Goal: Transaction & Acquisition: Book appointment/travel/reservation

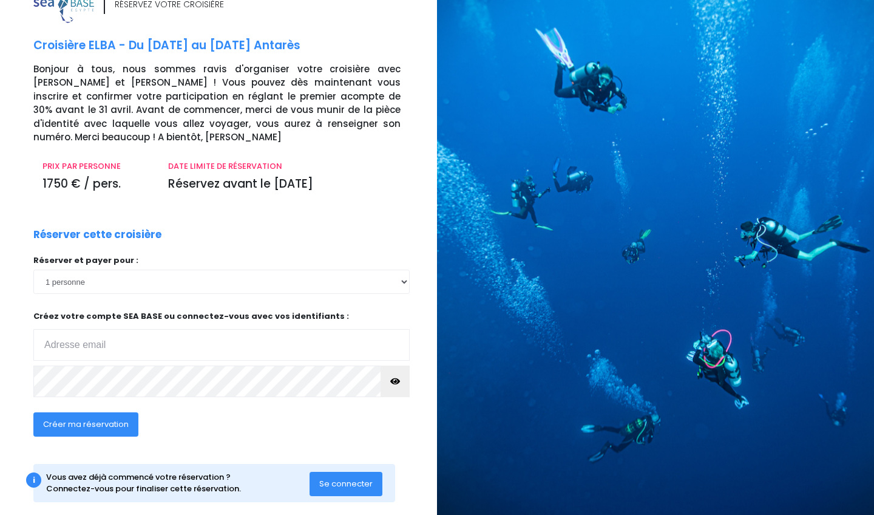
scroll to position [30, 0]
click at [172, 330] on input "email" at bounding box center [221, 346] width 376 height 32
type input "forestier.mathieu@gmail.com"
click at [113, 419] on span "Créer ma réservation" at bounding box center [86, 425] width 86 height 12
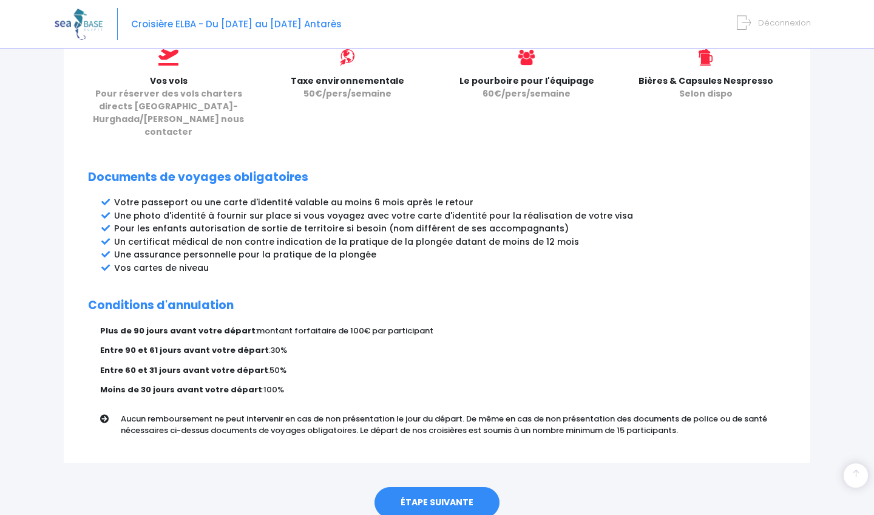
scroll to position [577, 0]
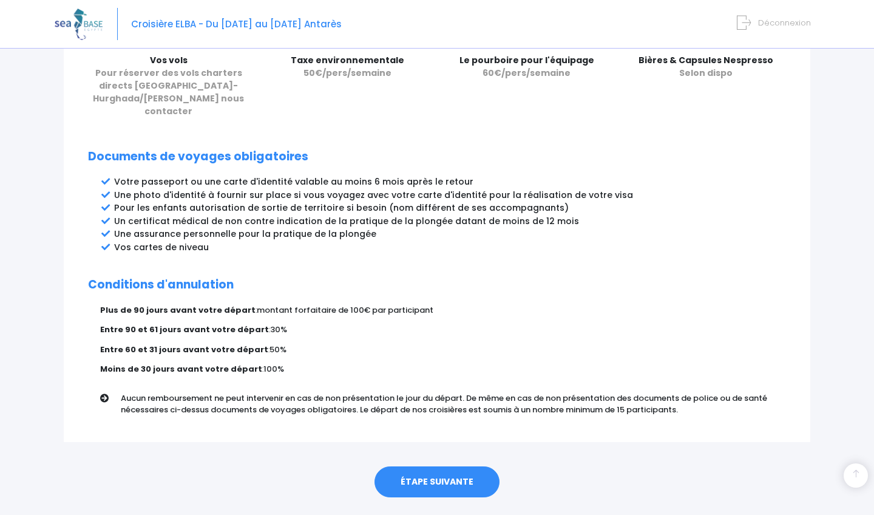
click at [452, 468] on link "ÉTAPE SUIVANTE" at bounding box center [437, 482] width 125 height 32
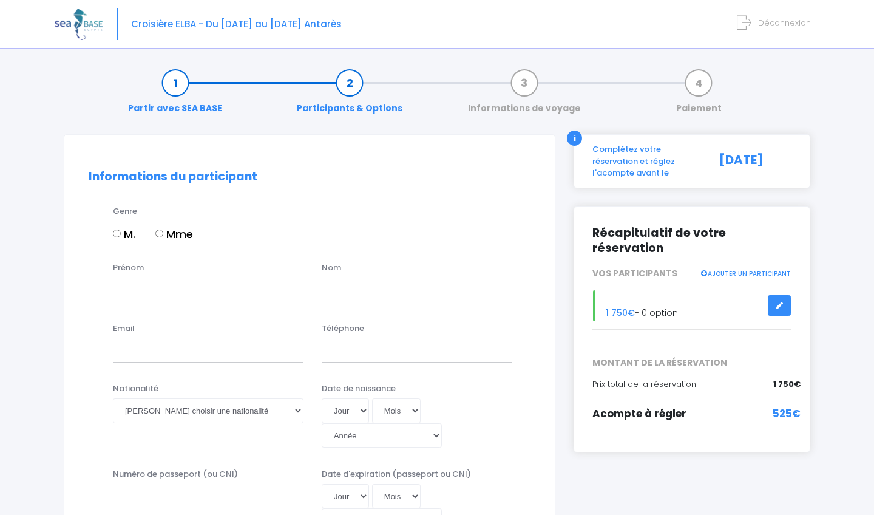
click at [120, 234] on input "M." at bounding box center [117, 234] width 8 height 8
radio input "true"
type input "Mathieu"
type input "Forestier"
click at [244, 347] on input "forestier.mathieu@ga" at bounding box center [208, 350] width 191 height 24
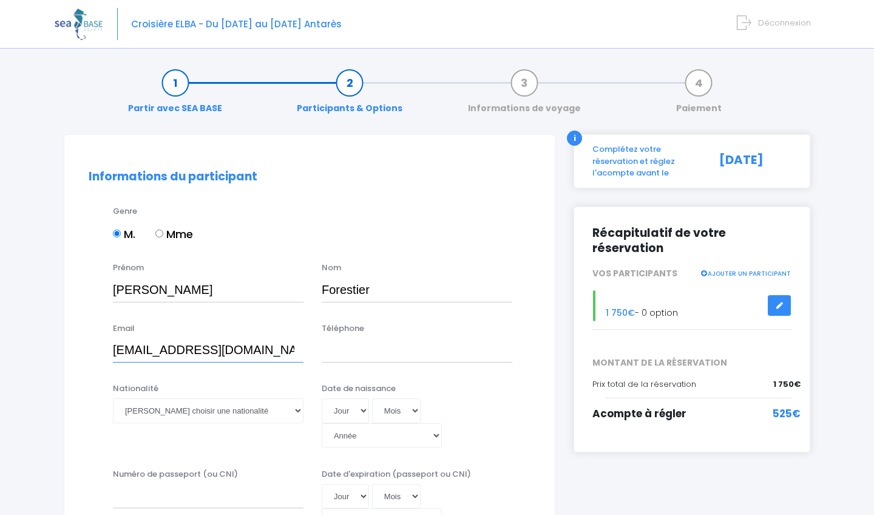
type input "forestier.mathieu@gmail.com"
type input "+33749903407"
select select "Française"
select select "01"
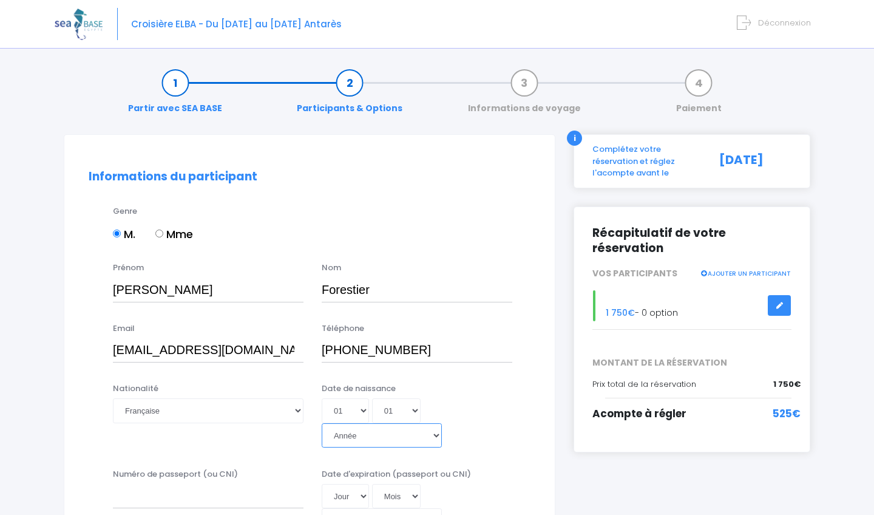
select select "1981"
type input "1981-01-01"
click at [506, 420] on div "Jour 01 02 03 04 05 06 07 08 09 10 11 12 13 14 15 16 17 18 19 20 21 22 23 24 25…" at bounding box center [417, 422] width 191 height 49
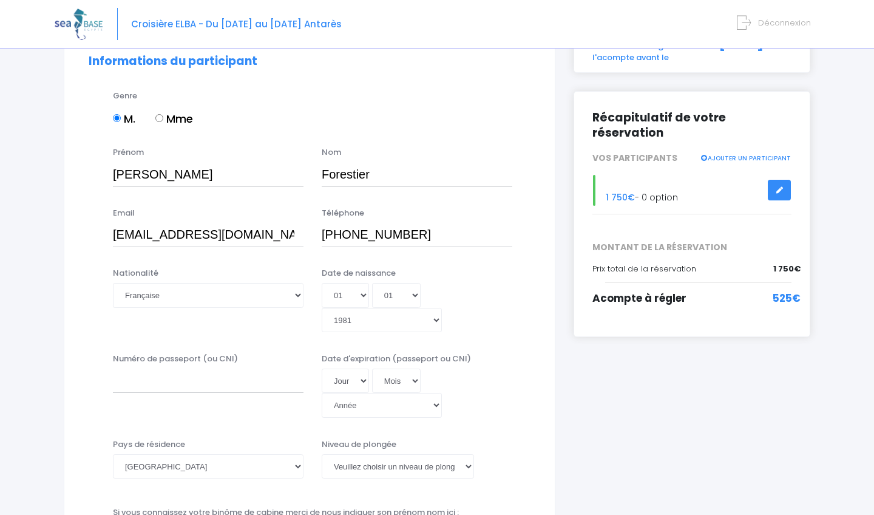
scroll to position [117, 0]
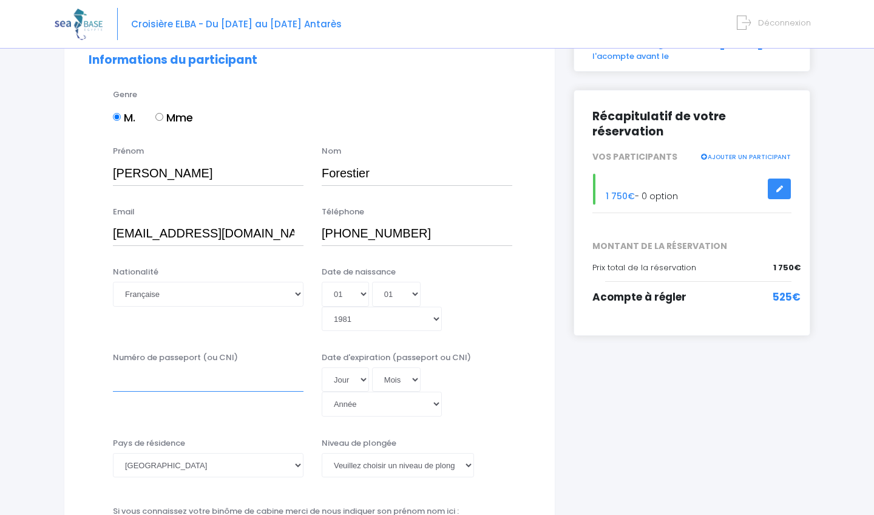
click at [268, 367] on input "Numéro de passeport (ou CNI)" at bounding box center [208, 379] width 191 height 24
type input "24IK98594"
select select "10"
select select "12"
select select "2034"
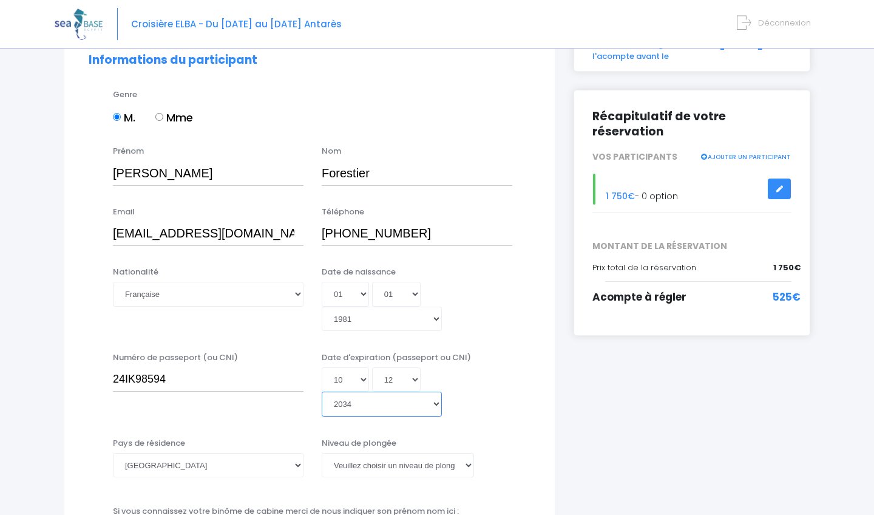
type input "2034-12-10"
click at [477, 375] on div "Date d'expiration (passeport ou CNI) Jour 01 02 03 04 05 06 07 08 09 10 11 12 1…" at bounding box center [417, 385] width 209 height 66
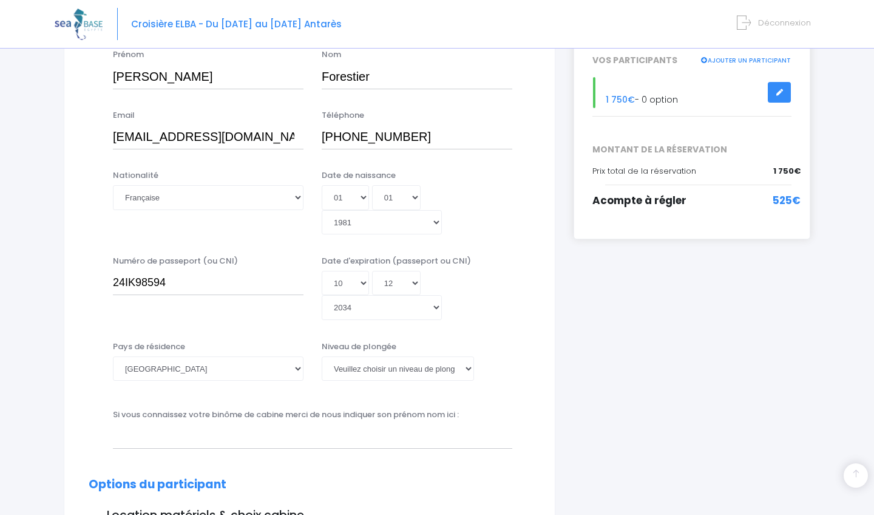
scroll to position [217, 0]
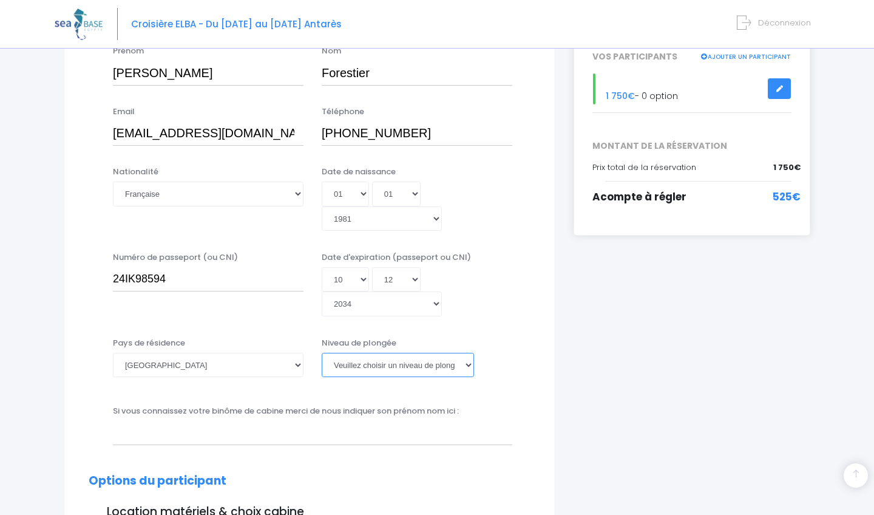
select select "MSDT"
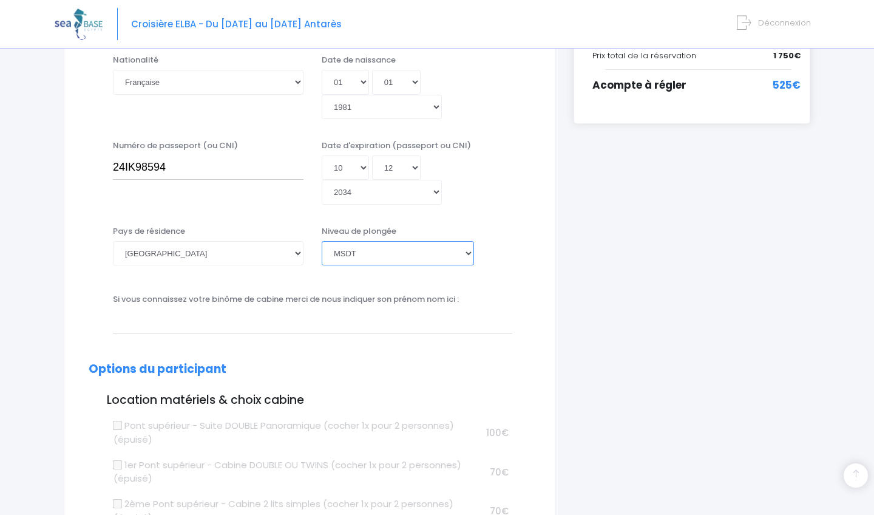
scroll to position [330, 0]
click at [464, 292] on div "Si vous connaissez votre binôme de cabine merci de nous indiquer son prénom nom…" at bounding box center [313, 312] width 418 height 40
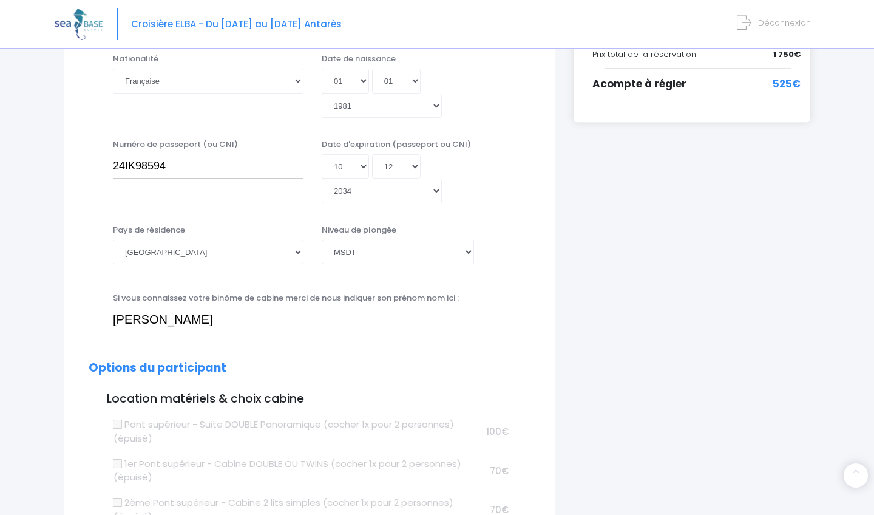
click at [500, 308] on input "vincent" at bounding box center [313, 320] width 400 height 24
click at [403, 308] on input "vincent" at bounding box center [313, 320] width 400 height 24
type input "v"
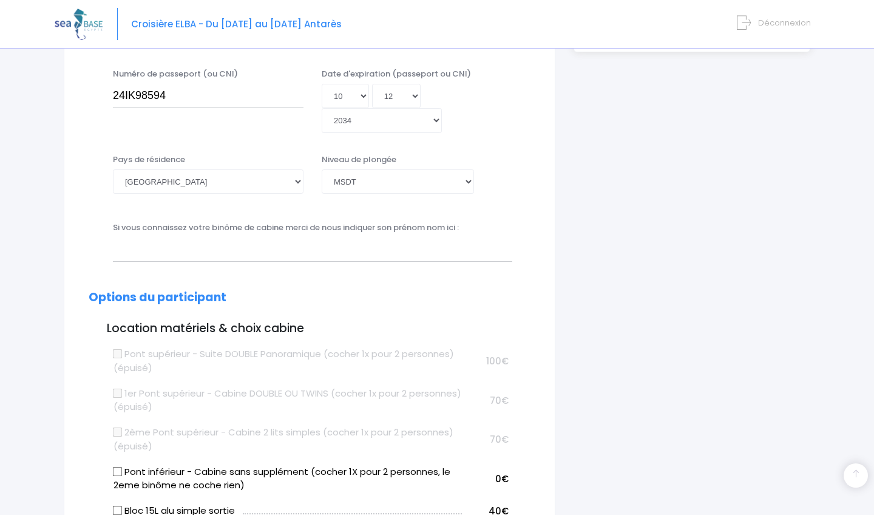
scroll to position [401, 0]
click at [174, 237] on input "text" at bounding box center [313, 249] width 400 height 24
click at [213, 237] on input "Vincent" at bounding box center [313, 249] width 400 height 24
type input "V"
click at [381, 290] on h2 "Options du participant" at bounding box center [310, 297] width 442 height 14
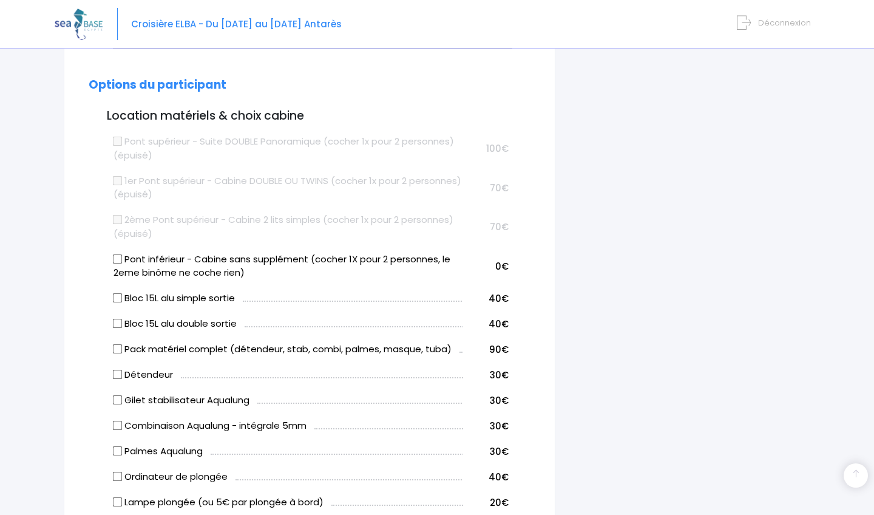
scroll to position [613, 0]
click at [118, 253] on input "Pont inférieur - Cabine sans supplément (cocher 1X pour 2 personnes, le 2eme bi…" at bounding box center [118, 258] width 10 height 10
checkbox input "true"
click at [585, 237] on div "i Complétez votre réservation et réglez l'acompte avant le 30/04/2025 Récapitul…" at bounding box center [692, 353] width 255 height 1664
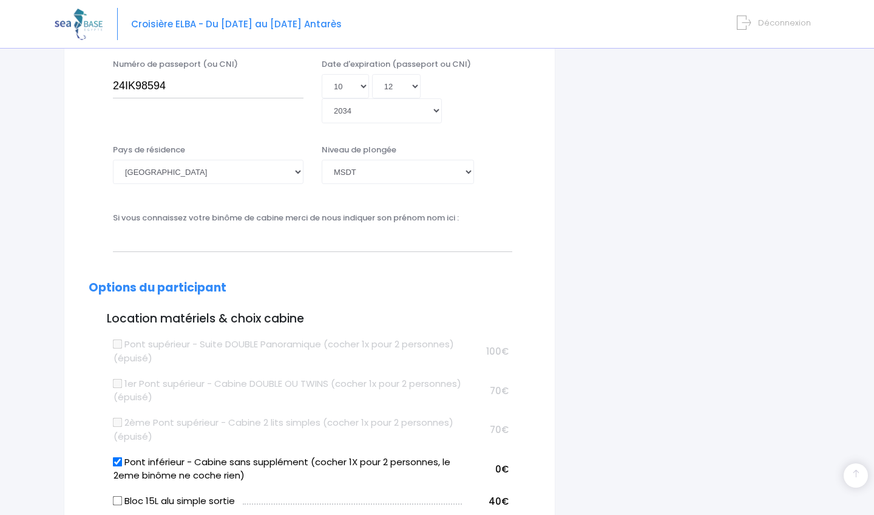
scroll to position [409, 0]
click at [235, 228] on input "text" at bounding box center [313, 240] width 400 height 24
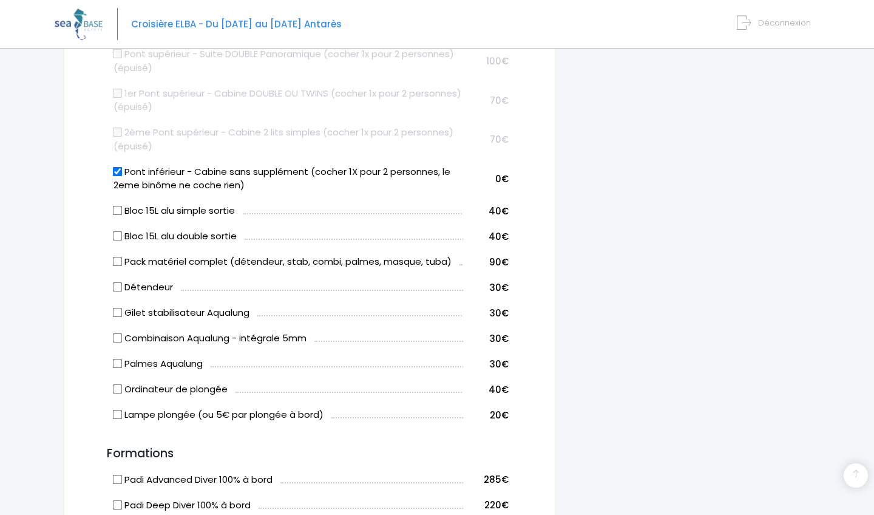
scroll to position [709, 0]
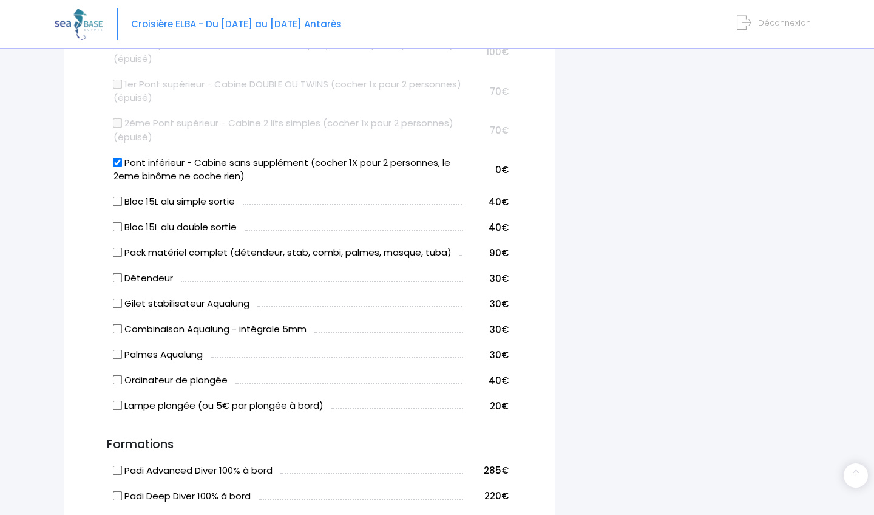
type input "Vincent"
click at [118, 248] on input "Pack matériel complet (détendeur, stab, combi, palmes, masque, tuba)" at bounding box center [118, 253] width 10 height 10
checkbox input "true"
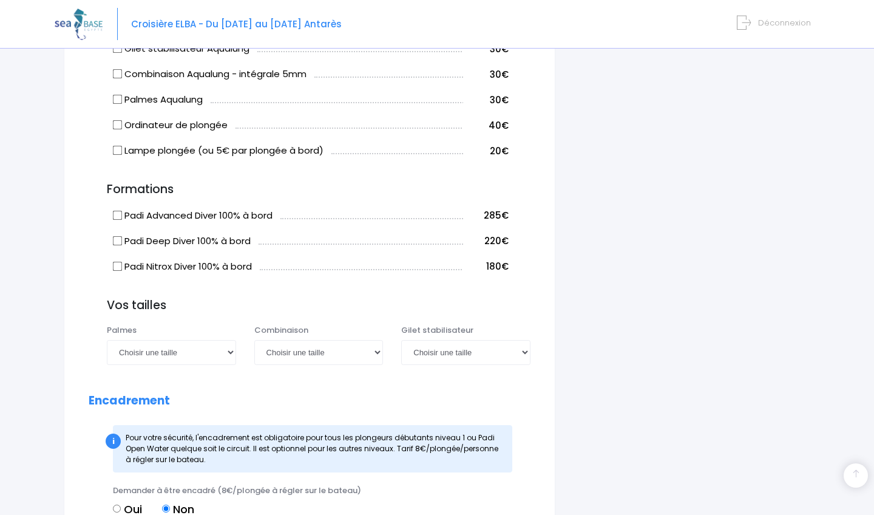
scroll to position [979, 0]
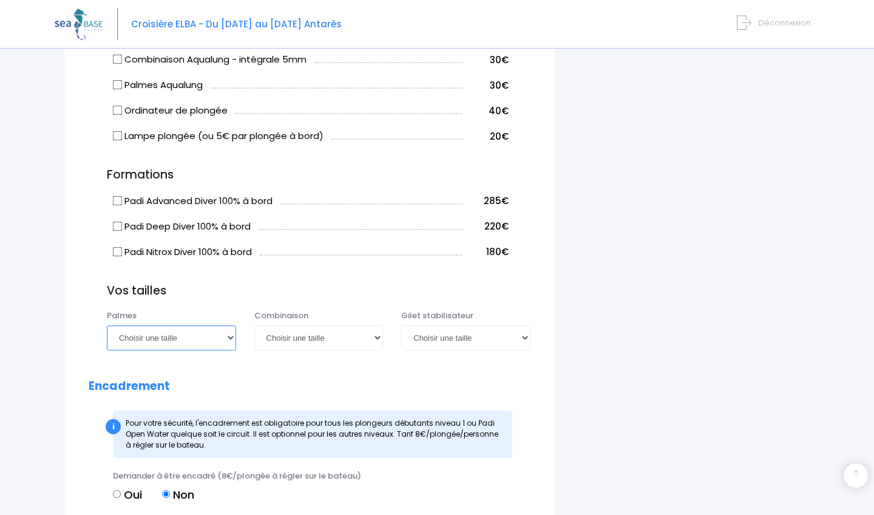
select select "46/47"
select select "L"
select select "ML"
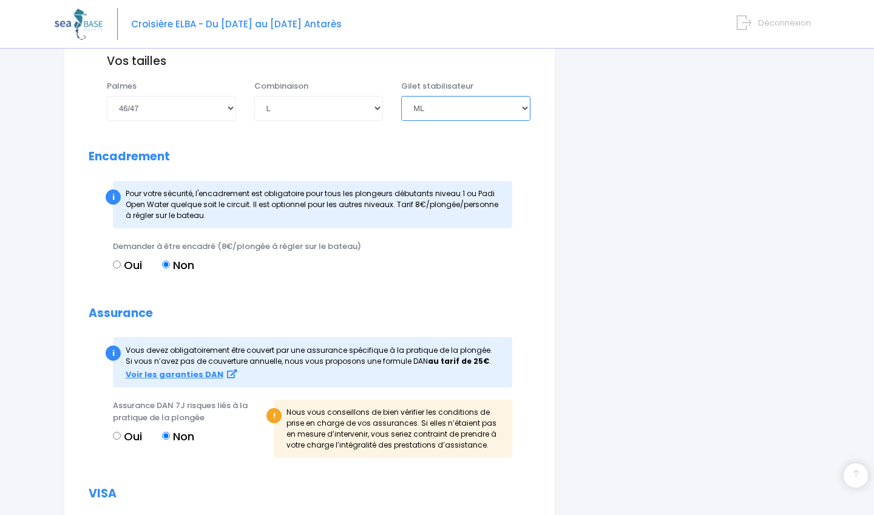
scroll to position [1212, 0]
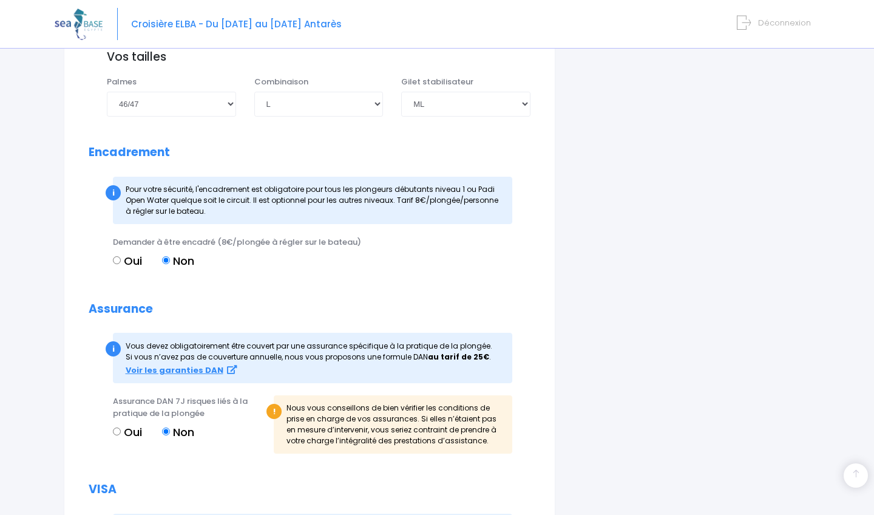
click at [118, 427] on input "Oui" at bounding box center [117, 431] width 8 height 8
radio input "true"
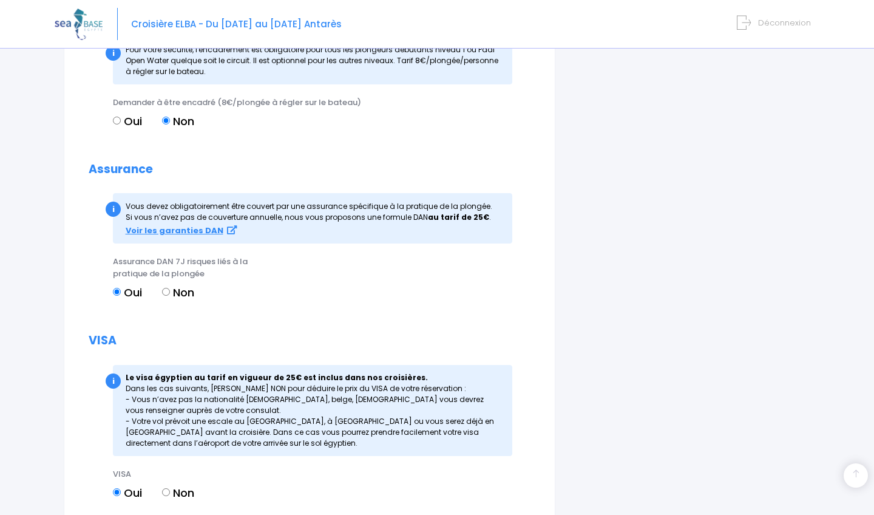
scroll to position [1359, 0]
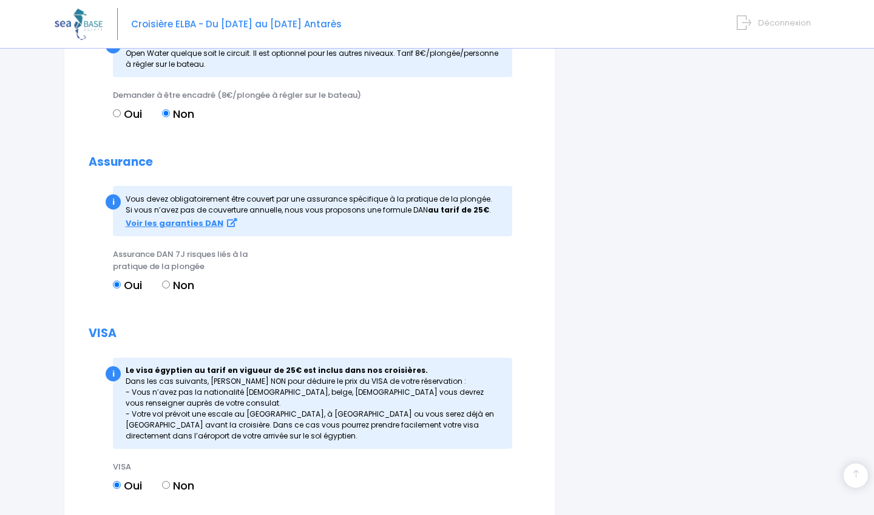
click at [165, 281] on input "Non" at bounding box center [166, 285] width 8 height 8
radio input "true"
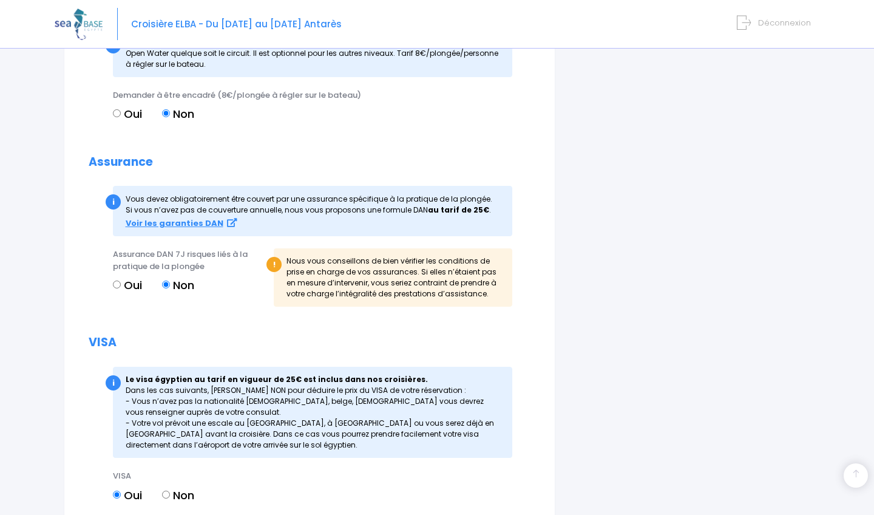
click at [117, 281] on input "Oui" at bounding box center [117, 285] width 8 height 8
radio input "true"
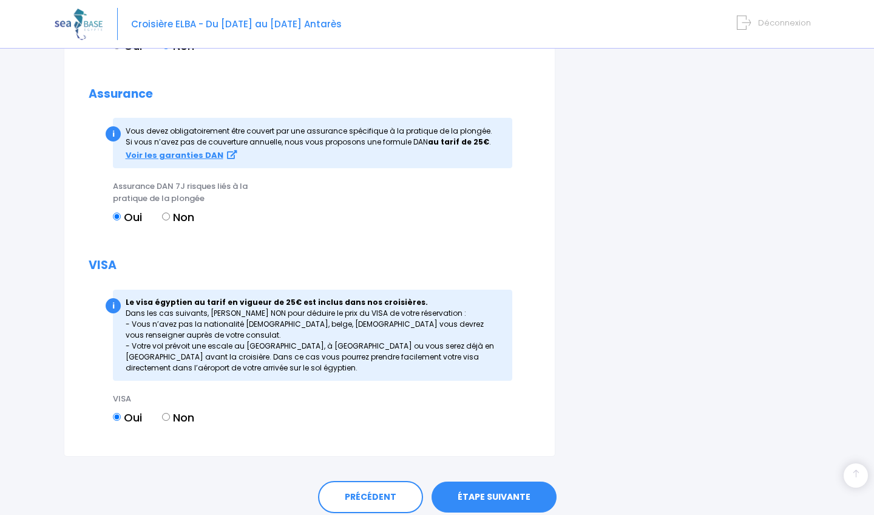
scroll to position [1427, 0]
click at [492, 482] on link "ÉTAPE SUIVANTE" at bounding box center [494, 498] width 125 height 32
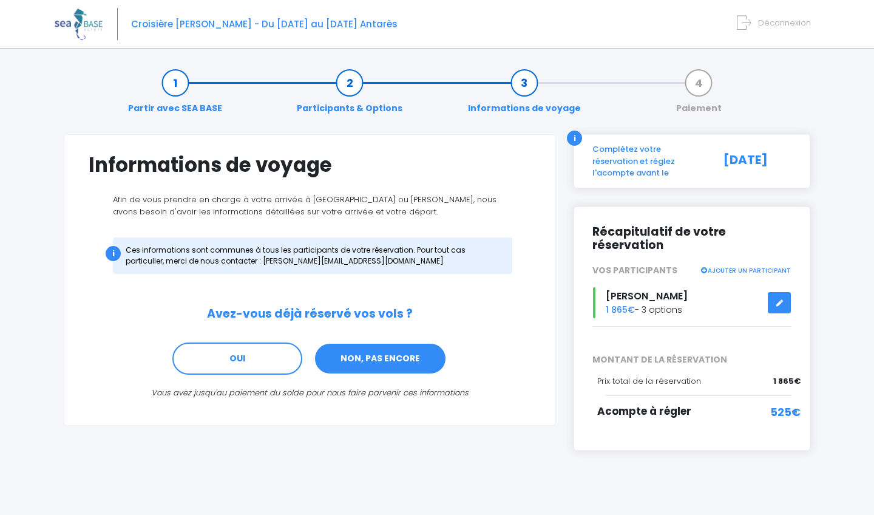
click at [361, 361] on link "NON, PAS ENCORE" at bounding box center [380, 358] width 133 height 33
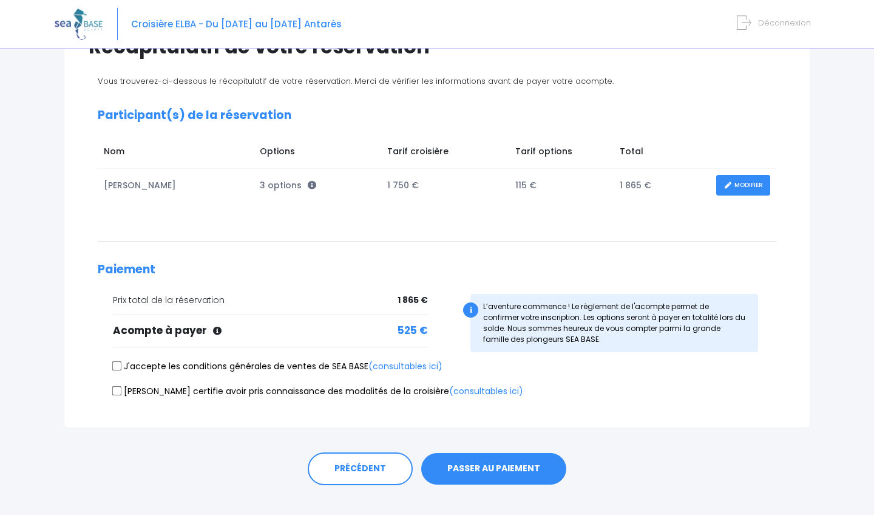
scroll to position [118, 0]
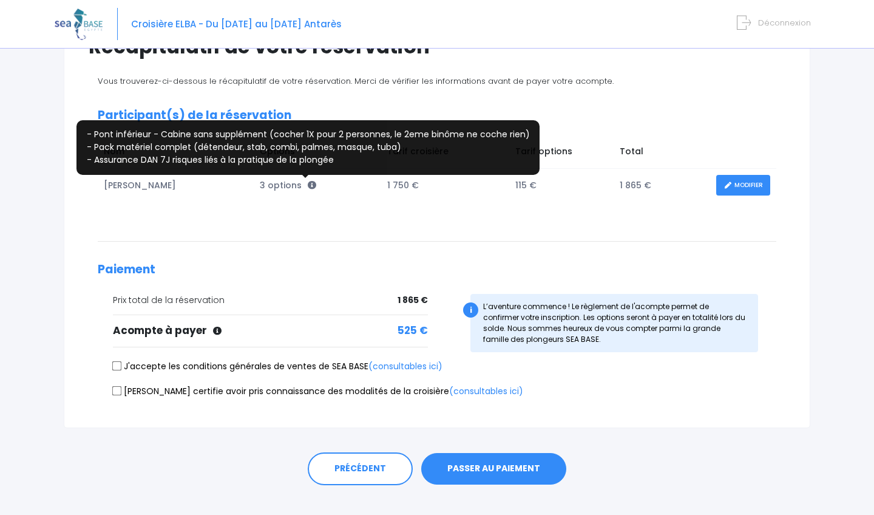
click at [308, 185] on icon at bounding box center [312, 185] width 9 height 9
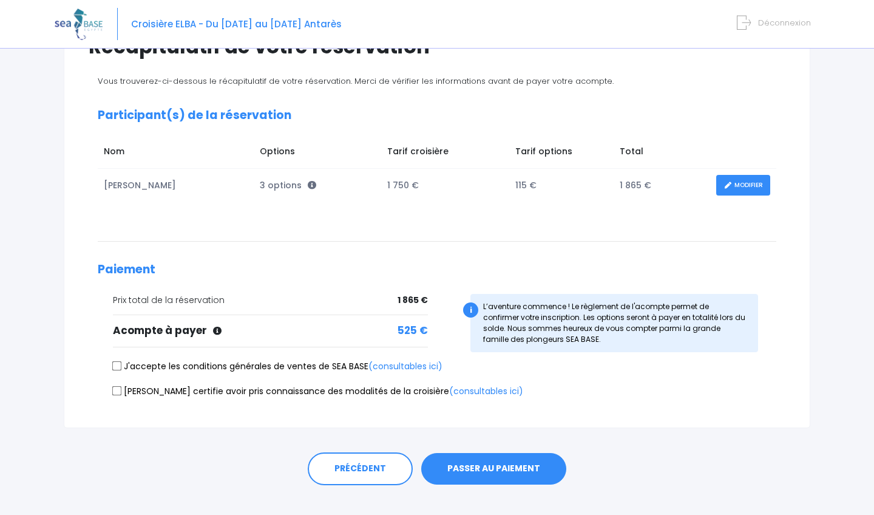
click at [314, 225] on div "Vous trouverez-ci-dessous le récapitulatif de votre réservation. Merci de vérif…" at bounding box center [437, 238] width 697 height 326
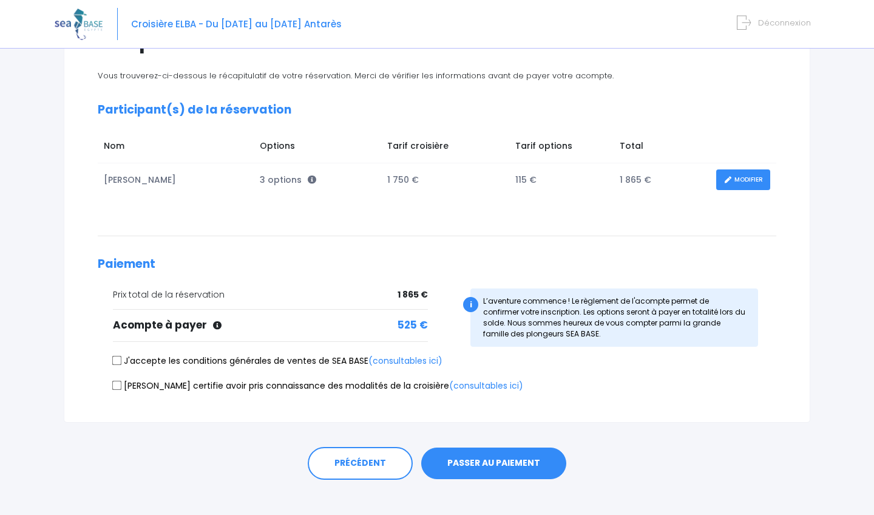
click at [117, 361] on input "J'accepte les conditions générales de ventes de SEA BASE (consultables ici)" at bounding box center [117, 361] width 10 height 10
checkbox input "true"
click at [115, 383] on input "Je certifie avoir pris connaissance des modalités de la croisière (consultables…" at bounding box center [117, 385] width 10 height 10
checkbox input "true"
click at [491, 464] on button "PASSER AU PAIEMENT" at bounding box center [493, 463] width 145 height 32
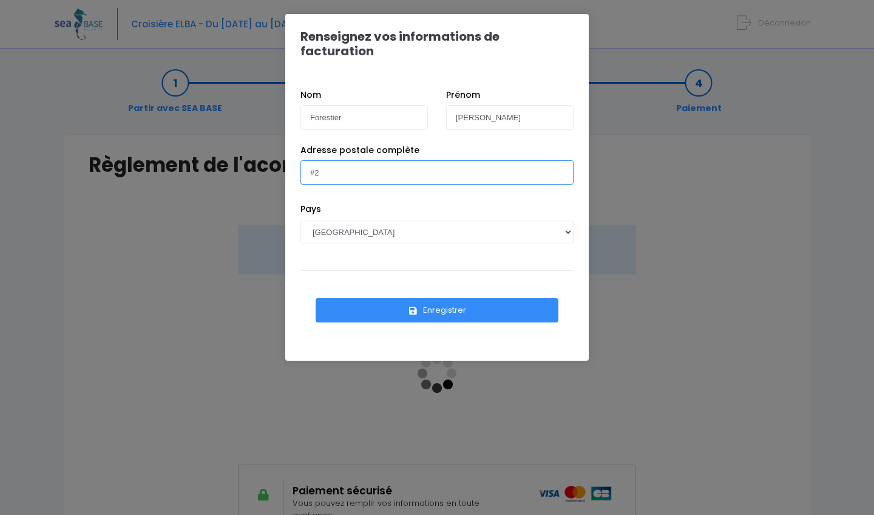
type input "#"
type input "126 rue Jean Moulin 59100 Roubaix"
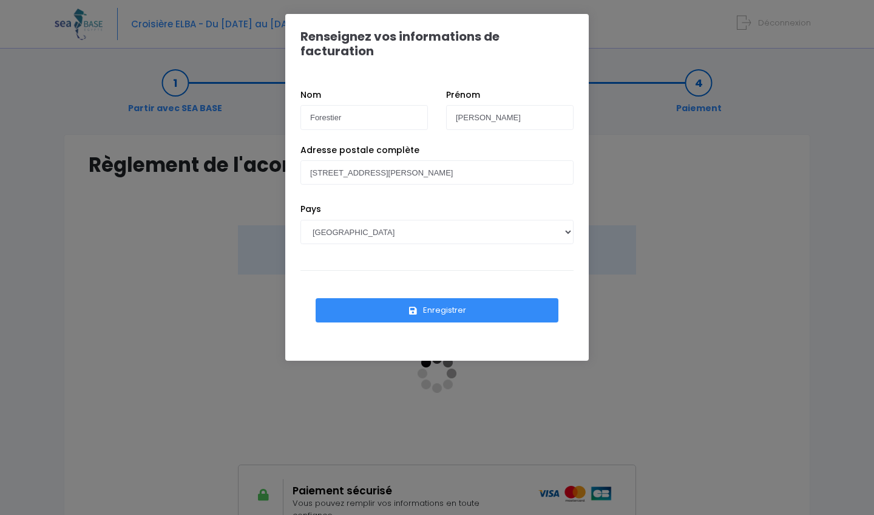
click at [424, 298] on button "Enregistrer" at bounding box center [437, 310] width 243 height 24
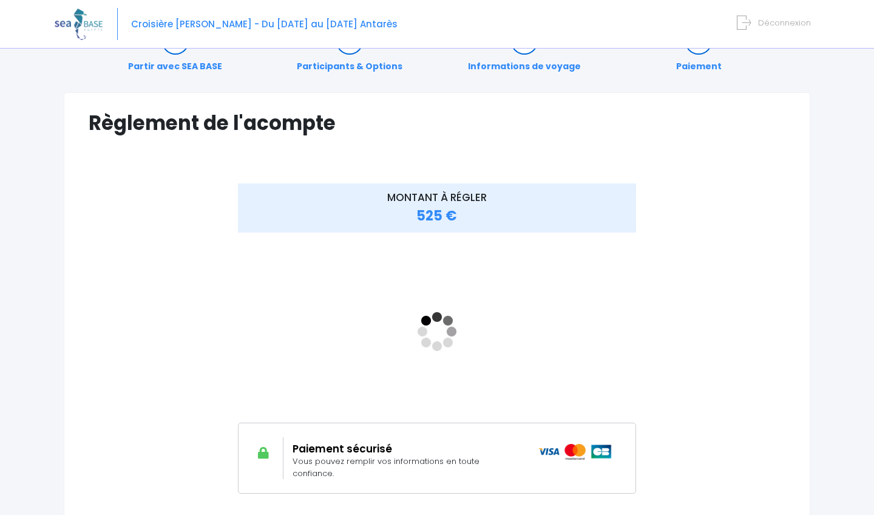
scroll to position [45, 0]
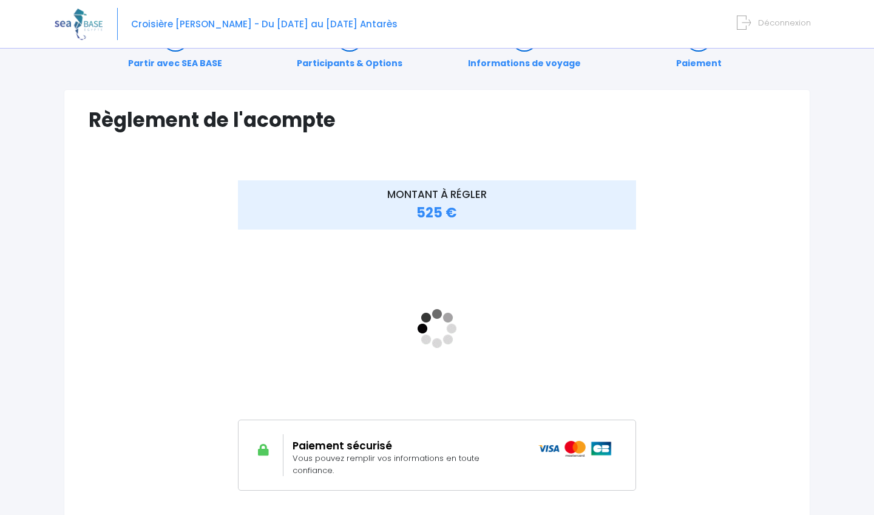
click at [686, 276] on div "MONTANT À RÉGLER 525 €" at bounding box center [437, 344] width 697 height 328
click at [687, 288] on div "MONTANT À RÉGLER 525 €" at bounding box center [437, 344] width 697 height 328
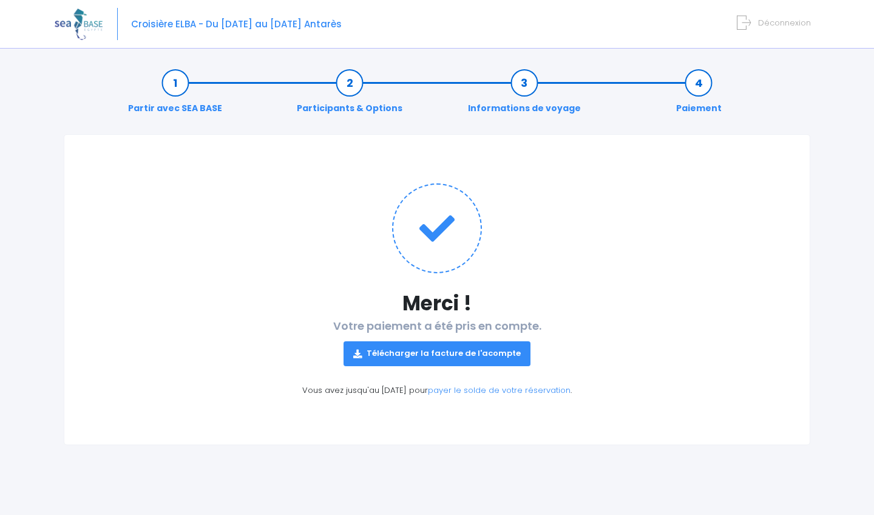
click at [436, 358] on link "Télécharger la facture de l'acompte" at bounding box center [437, 353] width 187 height 24
